Goal: Information Seeking & Learning: Learn about a topic

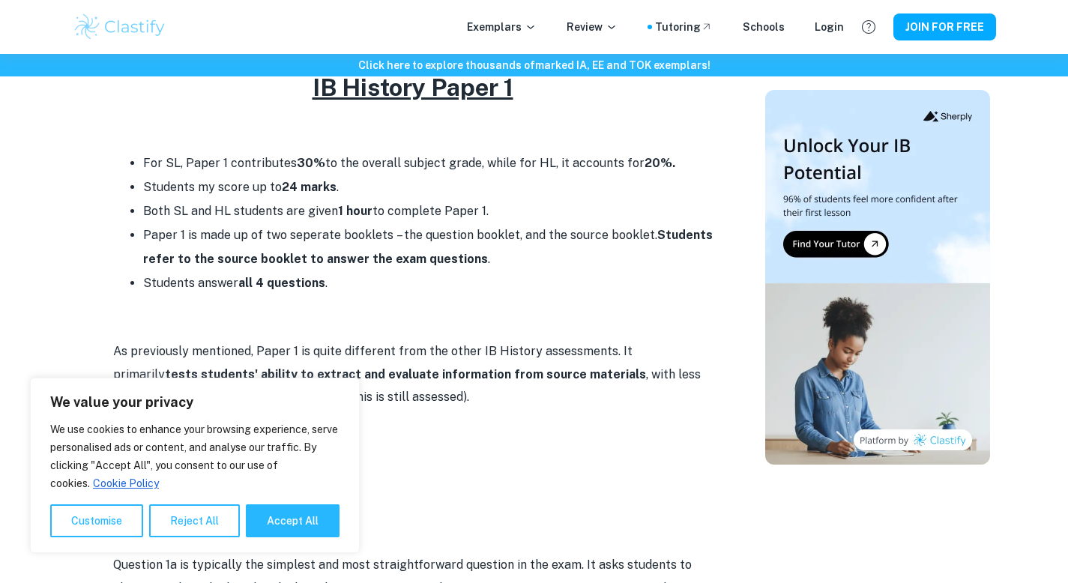
scroll to position [653, 0]
click at [217, 525] on button "Reject All" at bounding box center [194, 520] width 91 height 33
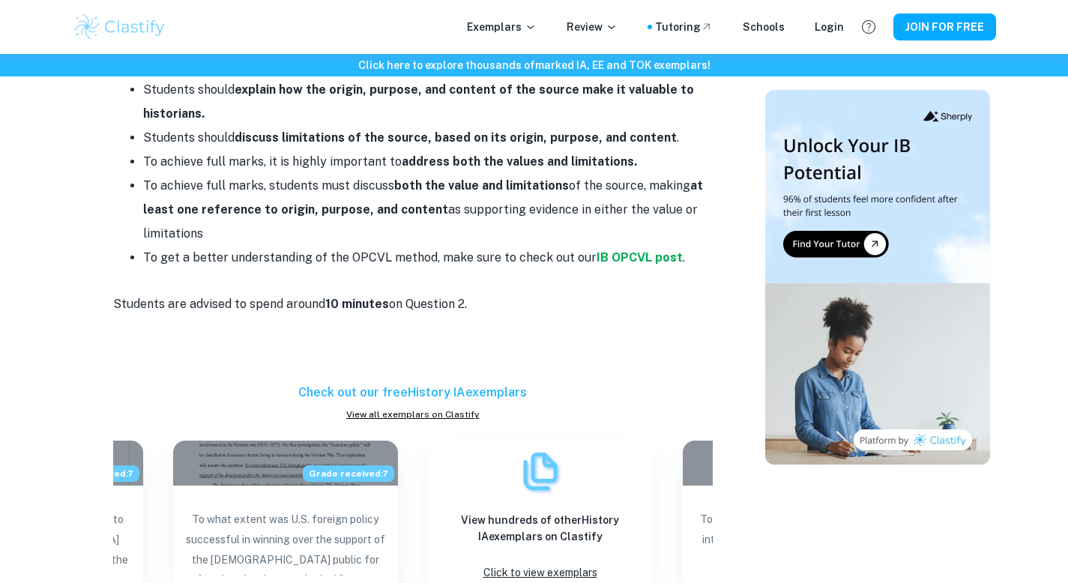
scroll to position [2175, 0]
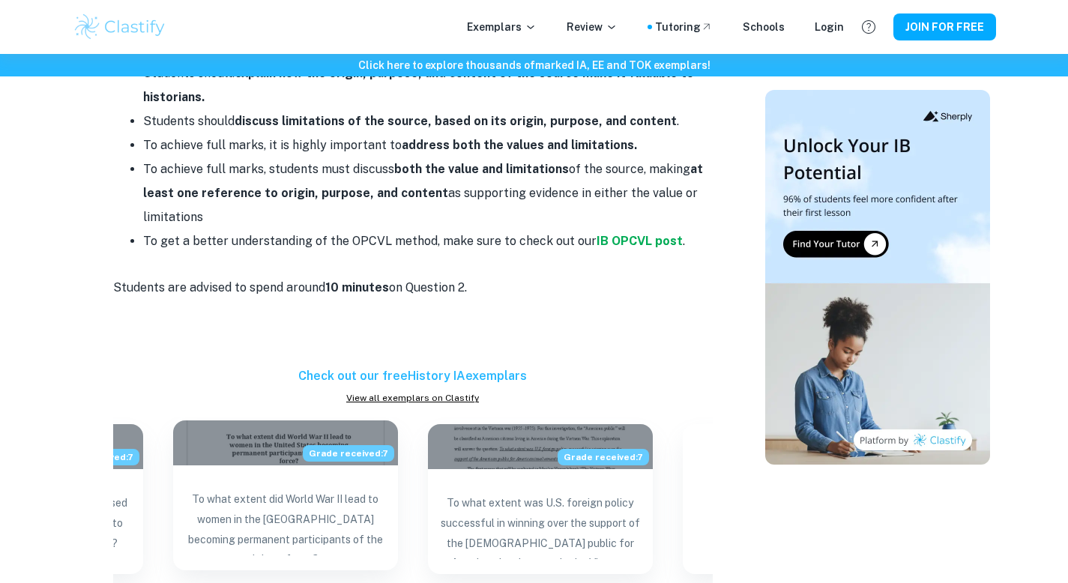
click at [356, 489] on p "To what extent did World War II lead to women in the [GEOGRAPHIC_DATA] becoming…" at bounding box center [285, 522] width 201 height 66
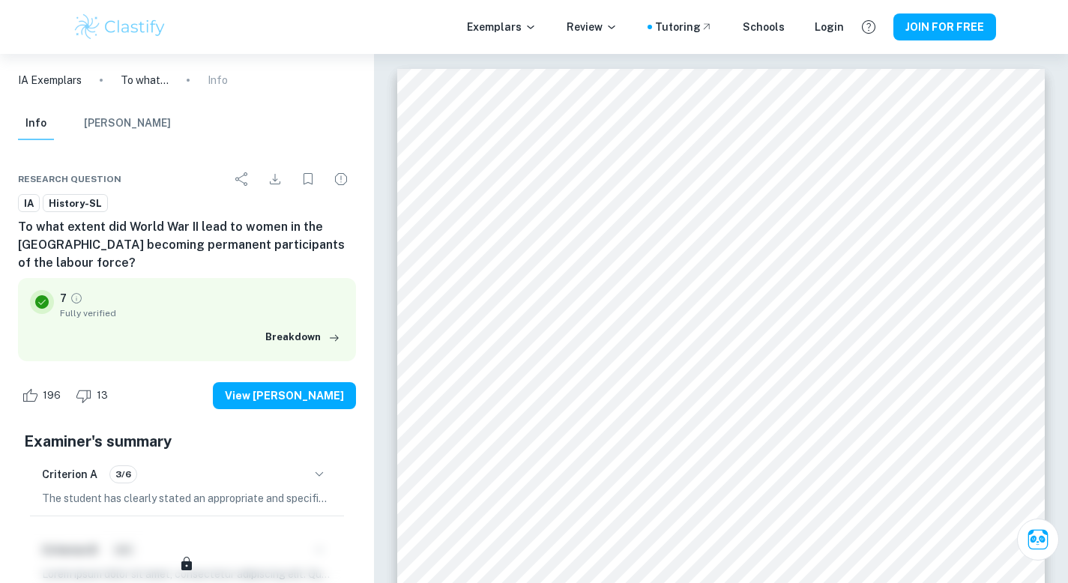
type input "3"
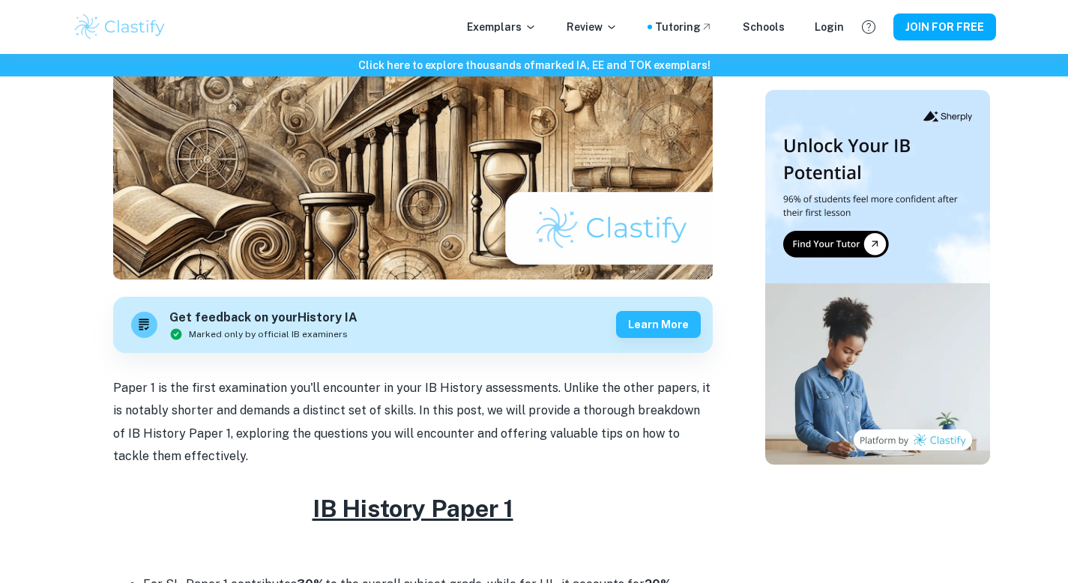
scroll to position [84, 0]
